Goal: Information Seeking & Learning: Learn about a topic

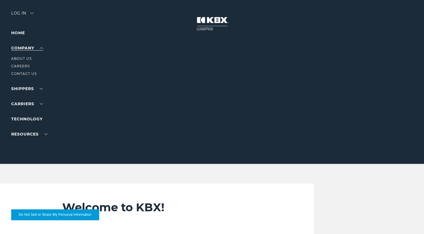
click at [39, 50] on link "Company" at bounding box center [27, 47] width 32 height 5
click at [24, 59] on link "About Us" at bounding box center [21, 58] width 20 height 4
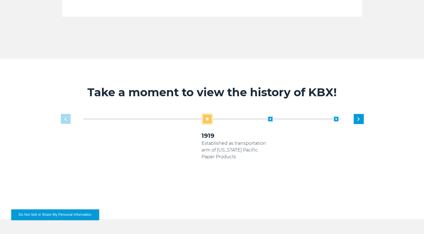
scroll to position [308, 0]
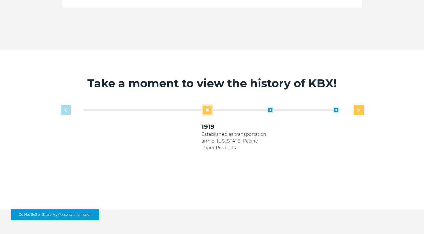
click at [359, 111] on img "Next slide" at bounding box center [358, 110] width 2 height 4
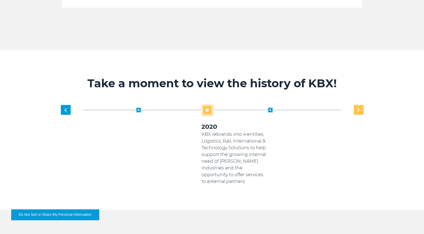
click at [359, 111] on img "Next slide" at bounding box center [358, 110] width 2 height 4
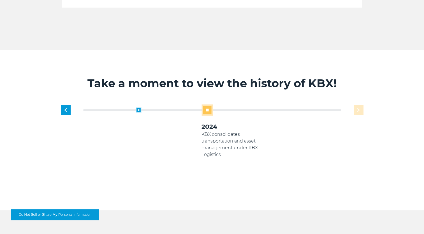
click at [359, 111] on div "1919 Established as transportation arm of Georgia Pacific Paper Products 2005 K…" at bounding box center [234, 144] width 263 height 80
click at [291, 170] on div "1919 Established as transportation arm of Georgia Pacific Paper Products 2005 K…" at bounding box center [234, 144] width 263 height 80
click at [69, 110] on div "Previous slide" at bounding box center [66, 110] width 10 height 10
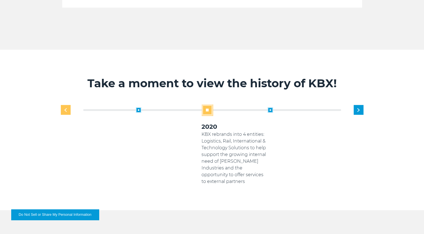
click at [69, 110] on div "Previous slide" at bounding box center [66, 110] width 10 height 10
click at [65, 109] on img "Previous slide" at bounding box center [65, 110] width 2 height 4
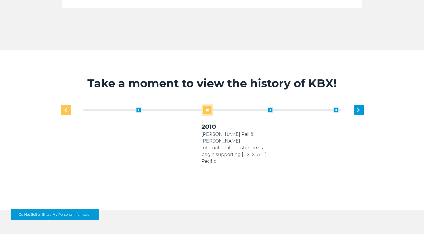
click at [65, 109] on img "Previous slide" at bounding box center [65, 110] width 2 height 4
click at [65, 109] on div "1919 Established as transportation arm of Georgia Pacific Paper Products 2005 2…" at bounding box center [212, 148] width 308 height 89
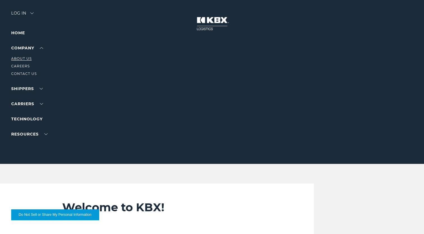
click at [21, 57] on link "About Us" at bounding box center [21, 58] width 20 height 4
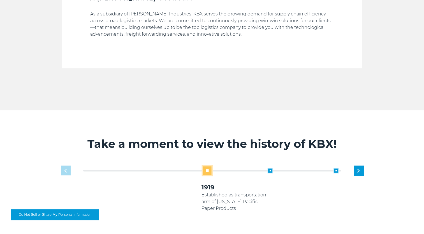
scroll to position [280, 0]
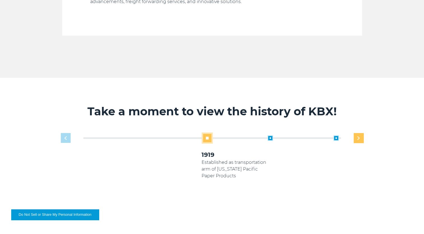
click at [354, 138] on div "Next slide" at bounding box center [359, 138] width 10 height 10
click at [355, 137] on div "Next slide" at bounding box center [359, 138] width 10 height 10
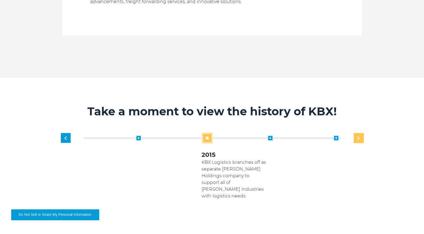
click at [355, 137] on div "Next slide" at bounding box center [359, 138] width 10 height 10
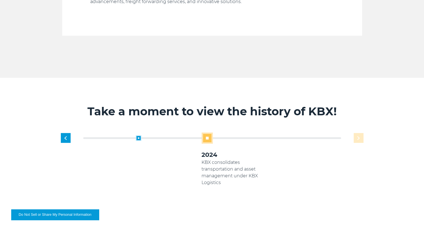
click at [355, 137] on div "1919 Established as transportation arm of Georgia Pacific Paper Products 2005 K…" at bounding box center [234, 172] width 263 height 80
click at [356, 137] on div "1919 Established as transportation arm of Georgia Pacific Paper Products 2005 K…" at bounding box center [234, 172] width 263 height 80
click at [64, 138] on div "Previous slide" at bounding box center [66, 138] width 10 height 10
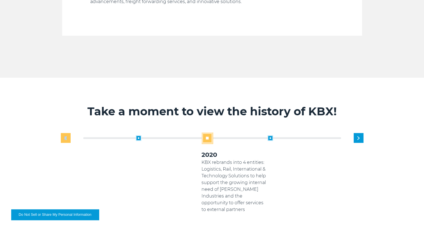
click at [64, 138] on div "Previous slide" at bounding box center [66, 138] width 10 height 10
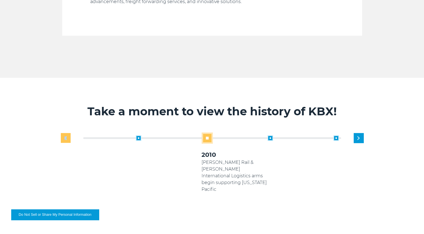
click at [64, 138] on div "Previous slide" at bounding box center [66, 138] width 10 height 10
click at [64, 138] on div "1919 Established as transportation arm of Georgia Pacific Paper Products 2005 2…" at bounding box center [212, 176] width 308 height 89
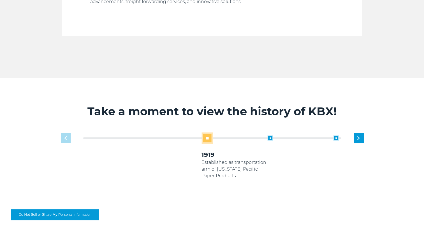
click at [64, 138] on div "1919 Established as transportation arm of Georgia Pacific Paper Products 2005 2…" at bounding box center [212, 176] width 308 height 89
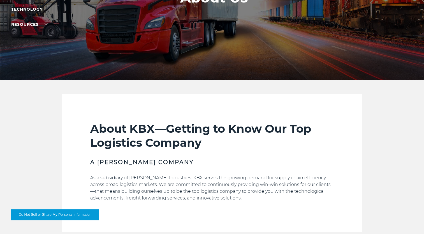
scroll to position [0, 0]
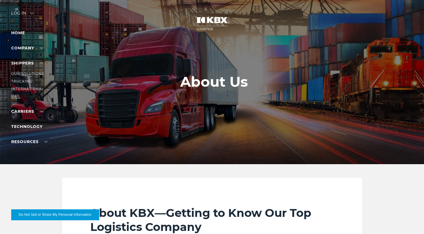
click at [18, 96] on link "RAIL" at bounding box center [15, 96] width 9 height 4
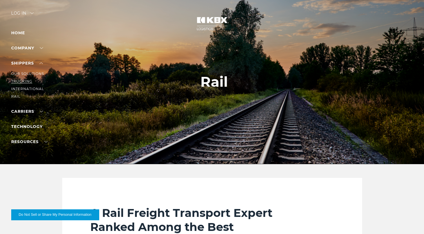
click at [24, 80] on link "Trucking" at bounding box center [21, 81] width 21 height 4
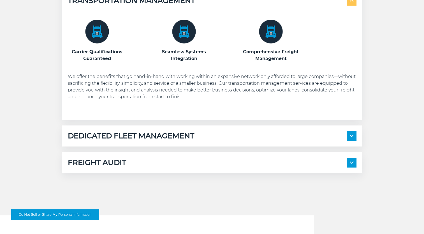
scroll to position [308, 0]
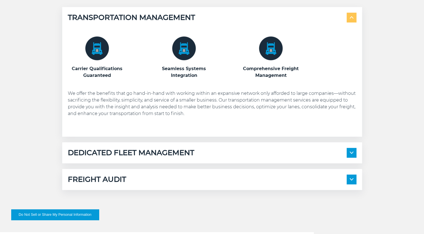
click at [345, 150] on div "DEDICATED FLEET MANAGEMENT" at bounding box center [212, 153] width 289 height 10
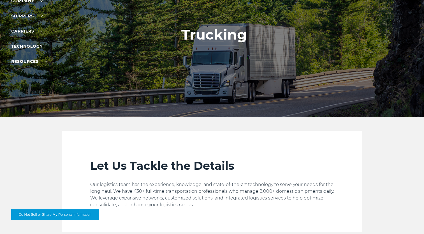
scroll to position [0, 0]
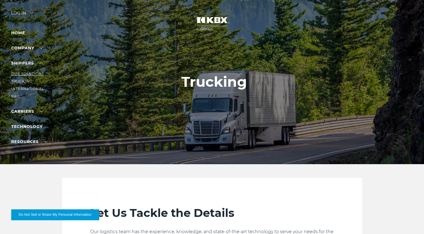
click at [23, 74] on link "Our Solutions" at bounding box center [27, 73] width 33 height 4
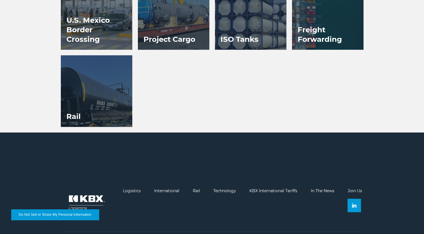
scroll to position [511, 0]
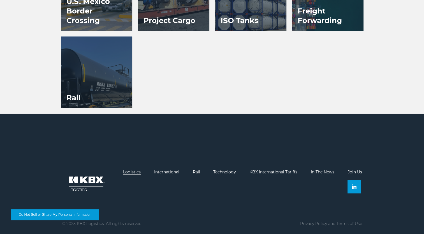
click at [131, 173] on link "Logistics" at bounding box center [132, 171] width 18 height 5
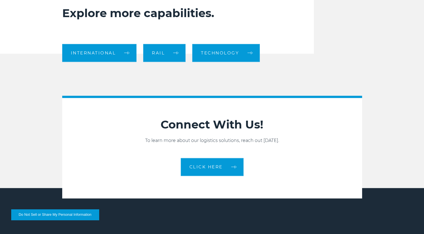
scroll to position [560, 0]
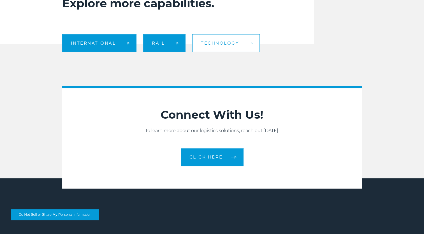
click at [225, 44] on span "Technology" at bounding box center [220, 43] width 38 height 4
